Goal: Task Accomplishment & Management: Complete application form

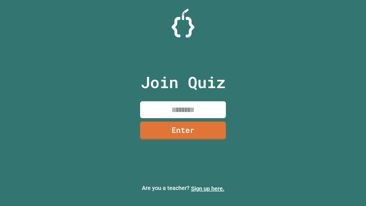
click at [208, 189] on link "Sign up here." at bounding box center [207, 188] width 33 height 7
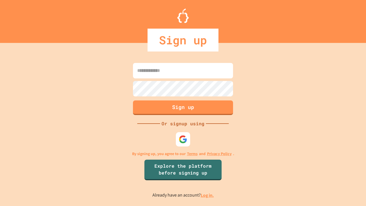
click at [208, 195] on link "Log in." at bounding box center [207, 195] width 13 height 6
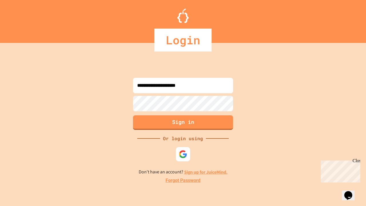
type input "**********"
